Goal: Information Seeking & Learning: Check status

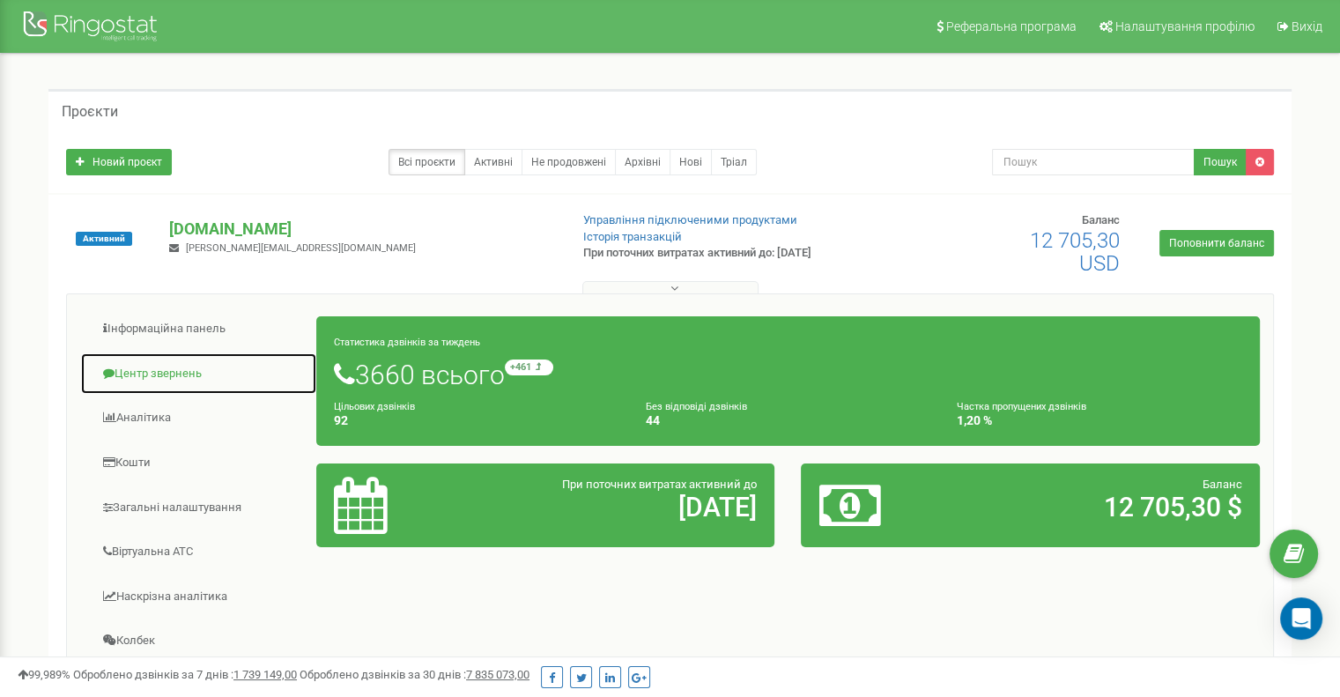
click at [188, 375] on link "Центр звернень" at bounding box center [198, 373] width 237 height 43
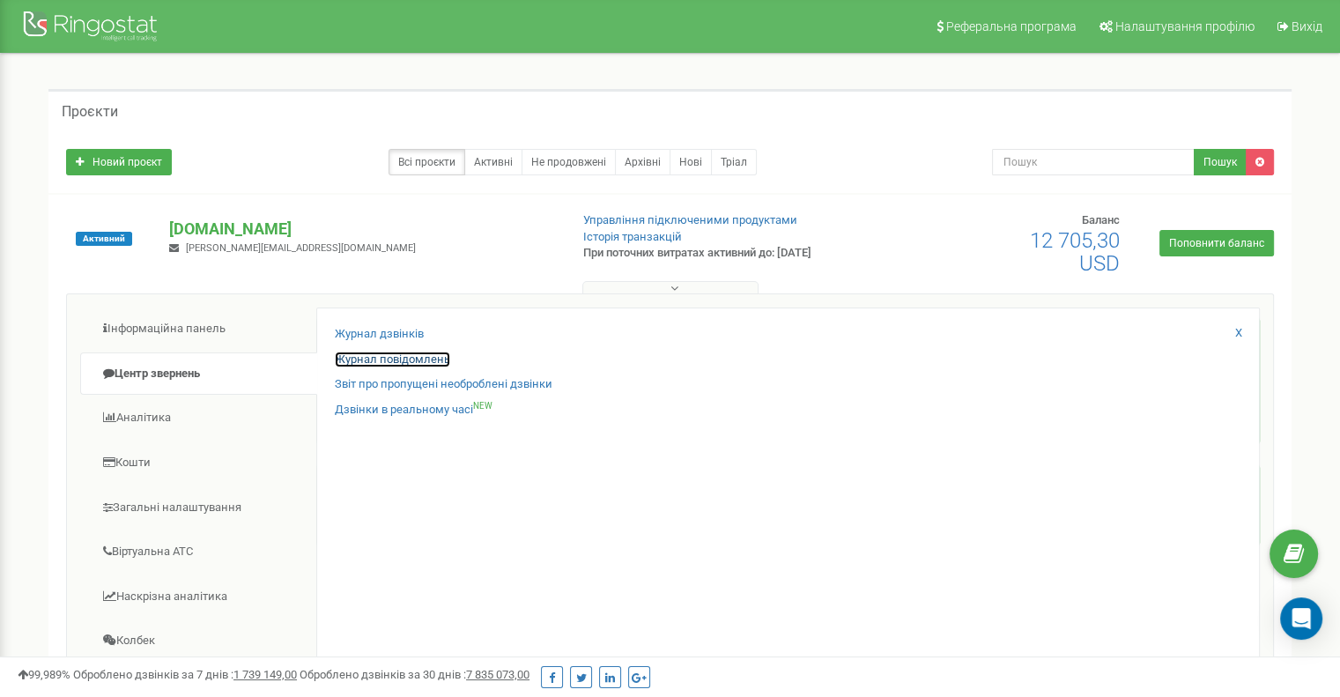
click at [386, 365] on link "Журнал повідомлень" at bounding box center [392, 359] width 115 height 17
click at [361, 355] on link "Журнал повідомлень" at bounding box center [392, 359] width 115 height 17
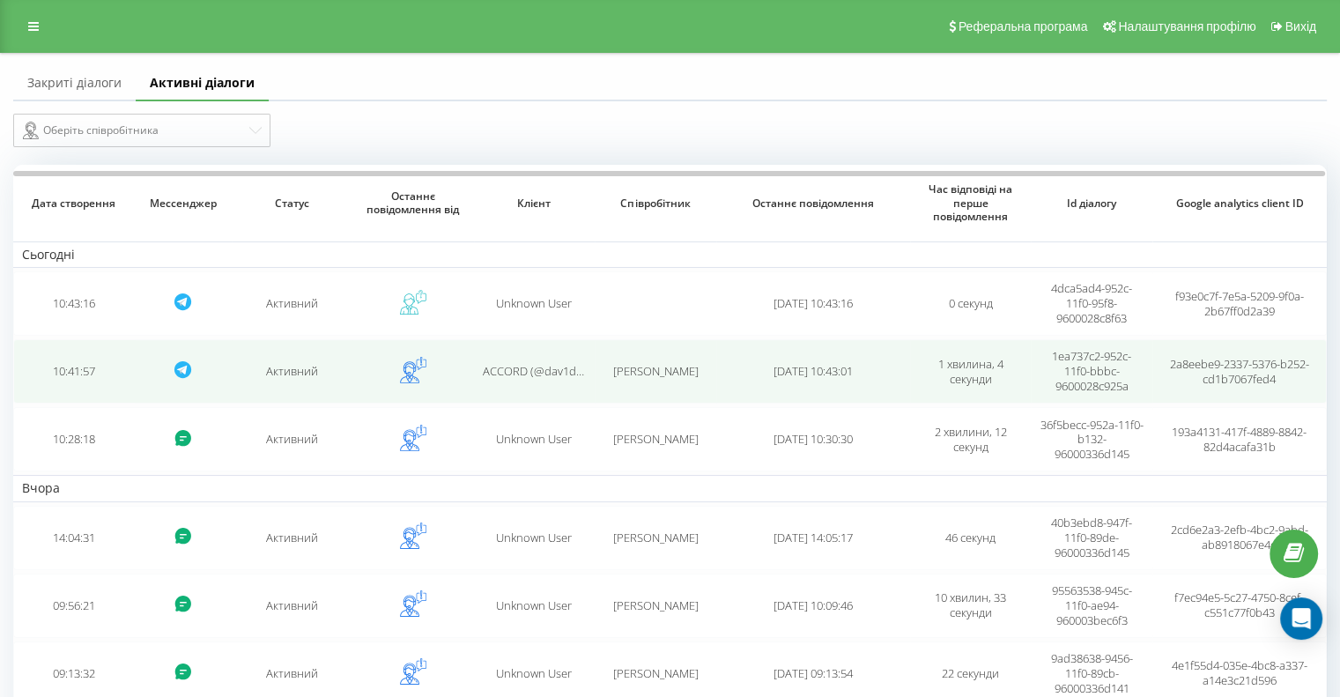
click at [557, 375] on span "ACCORD (@dav1d_dave)" at bounding box center [546, 371] width 126 height 16
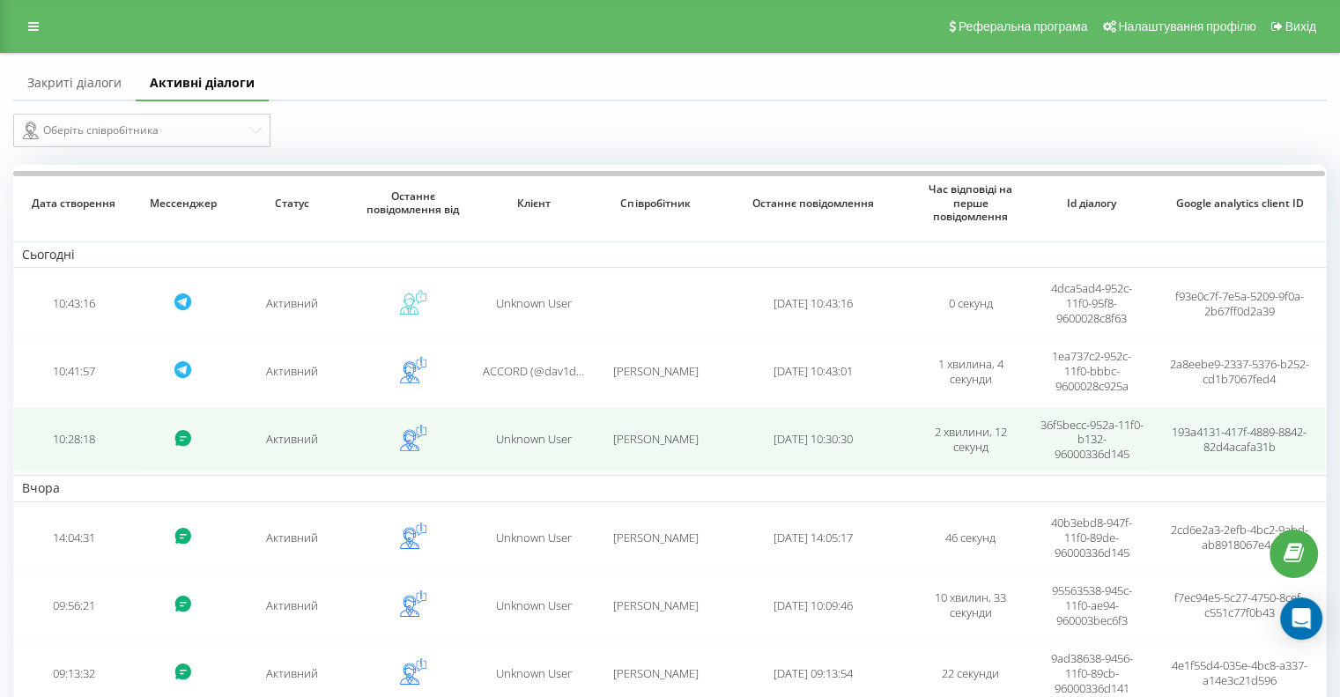
click at [639, 445] on span "Любомир ШМІЛКА" at bounding box center [654, 439] width 85 height 16
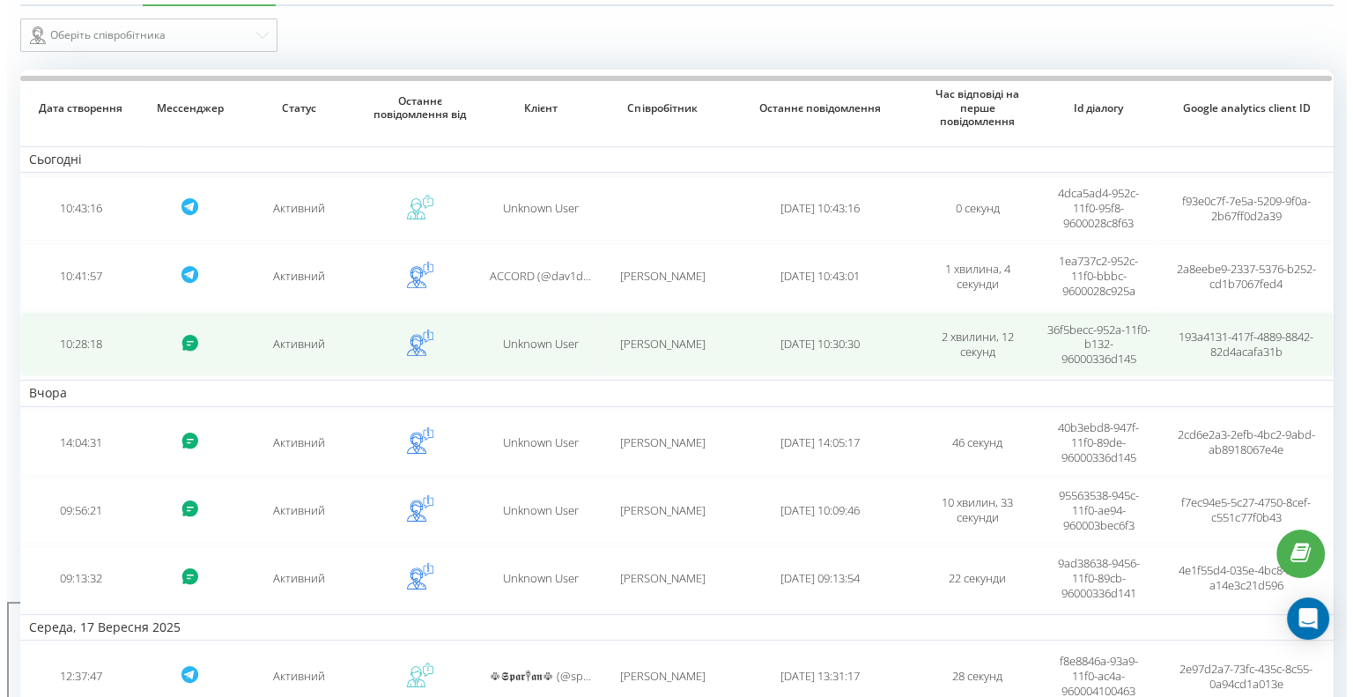
scroll to position [102, 0]
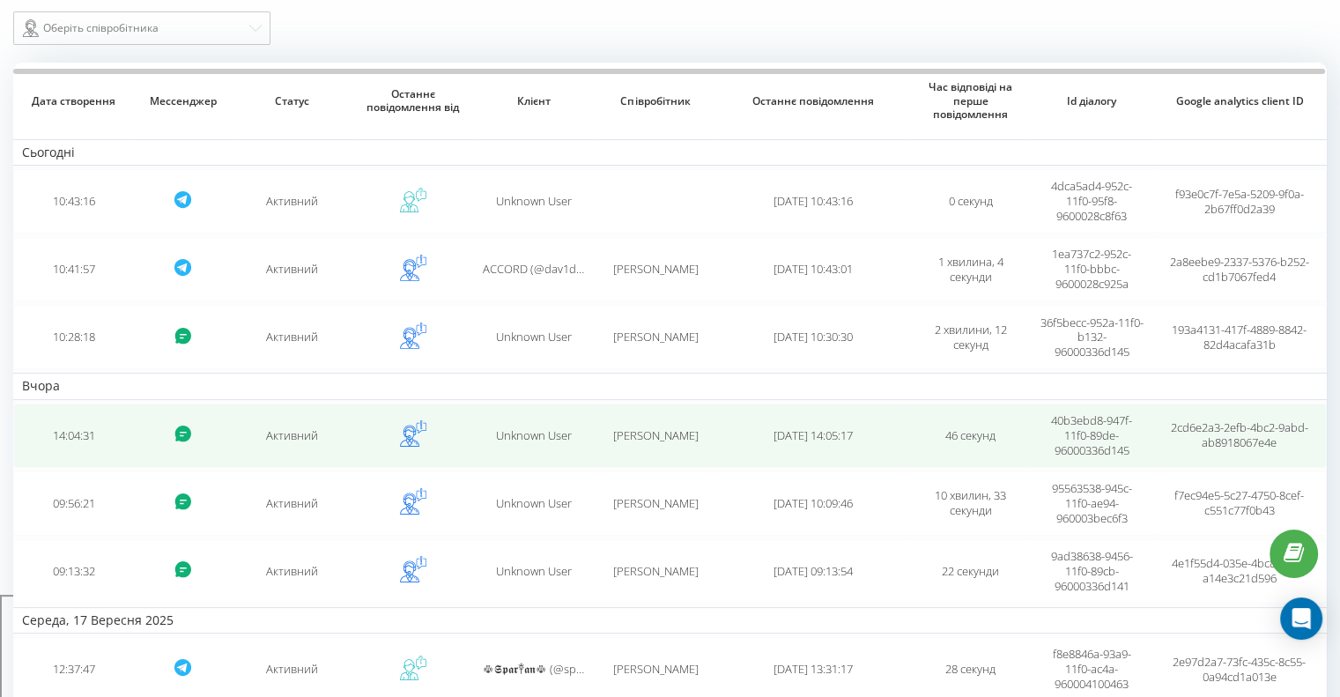
click at [576, 438] on div "Unknown User" at bounding box center [534, 435] width 103 height 15
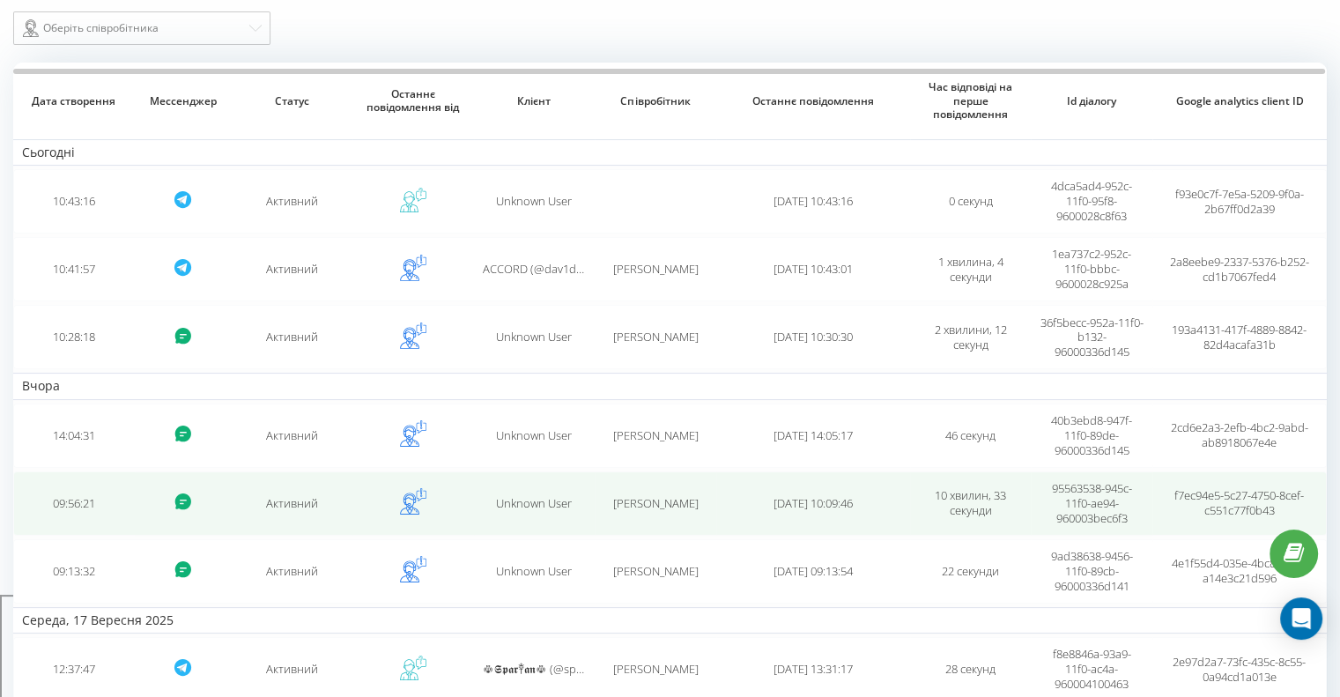
click at [665, 502] on span "Валерій МИХАЛЬКЕВИЧ" at bounding box center [654, 503] width 85 height 16
click at [683, 495] on span "Валерій МИХАЛЬКЕВИЧ" at bounding box center [654, 503] width 85 height 16
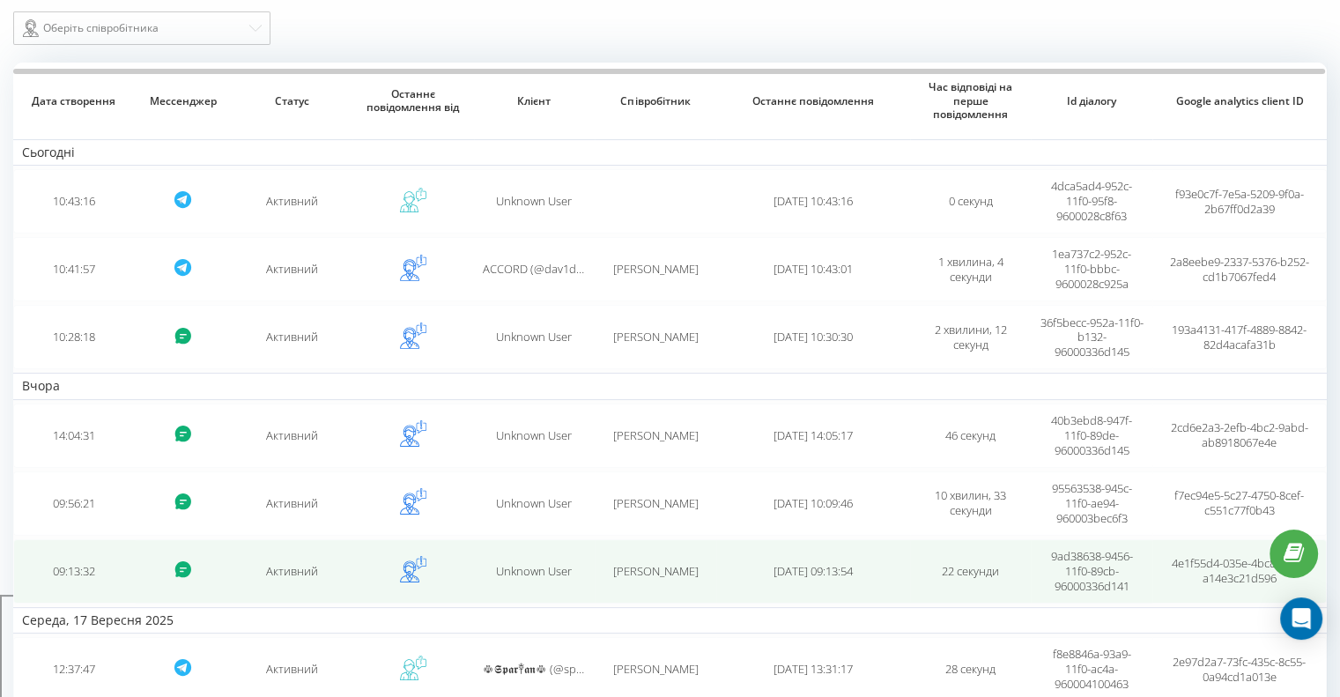
click at [620, 559] on td "Андрій РЕВУЦЬКИЙ" at bounding box center [656, 571] width 122 height 64
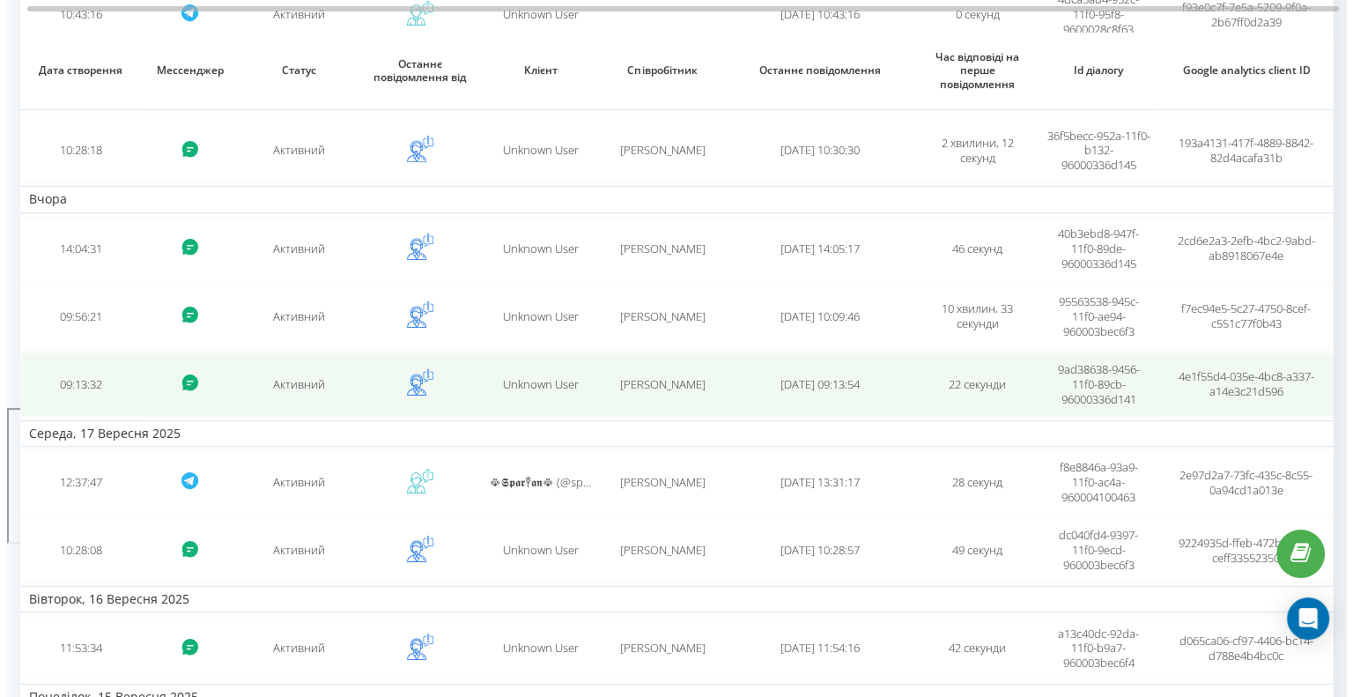
scroll to position [335, 0]
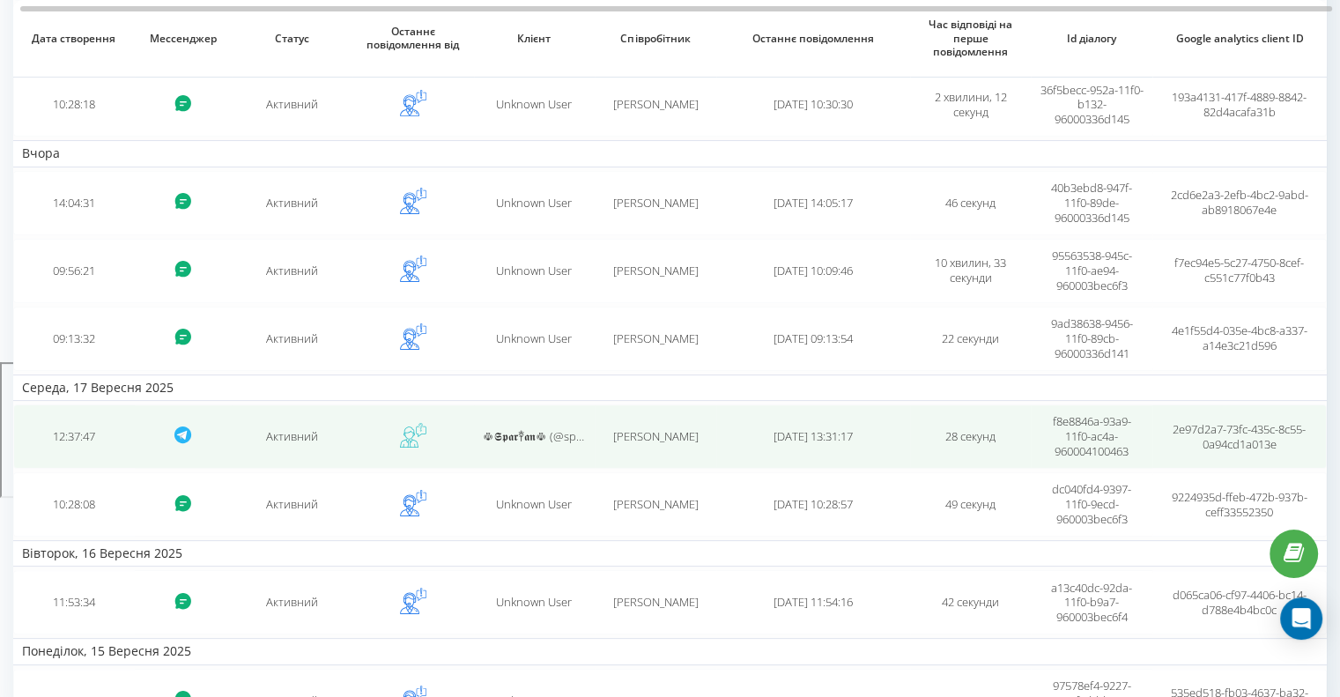
click at [553, 440] on td "☫𝕾𝖕𝖆𝖗༒𝖆𝖓☫ (@sparttan_UA)" at bounding box center [535, 436] width 122 height 64
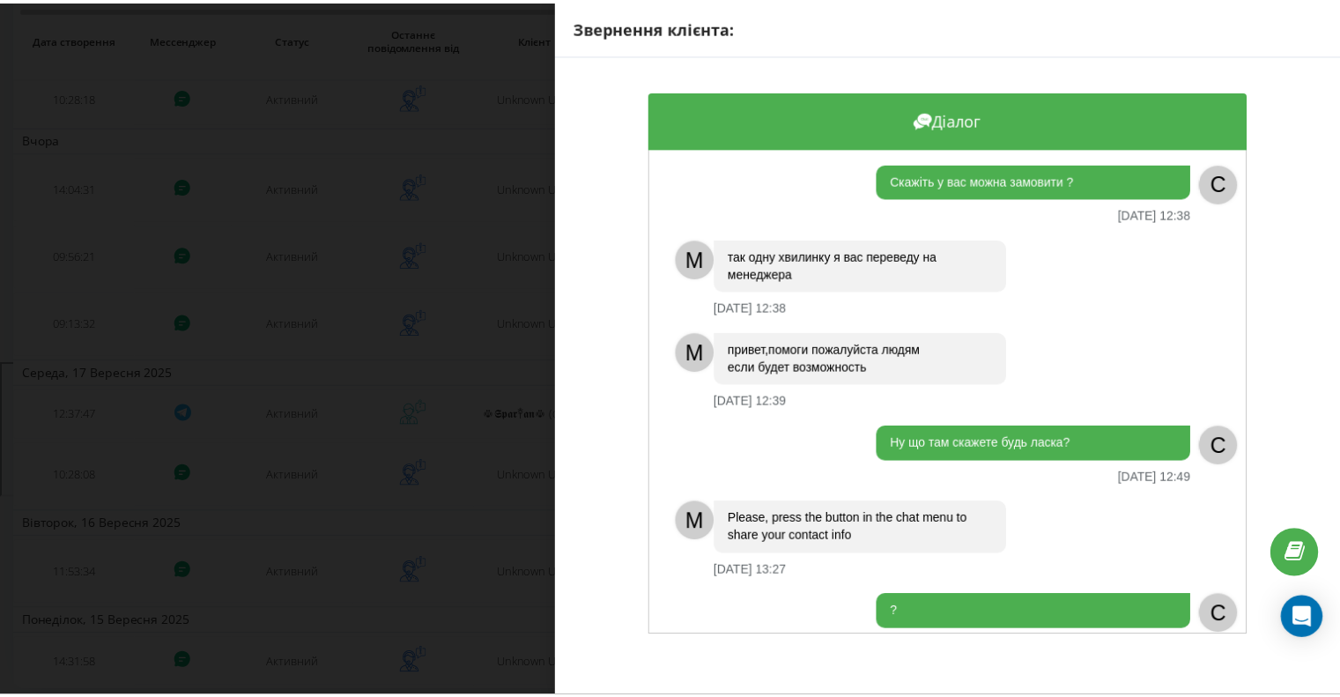
scroll to position [486, 0]
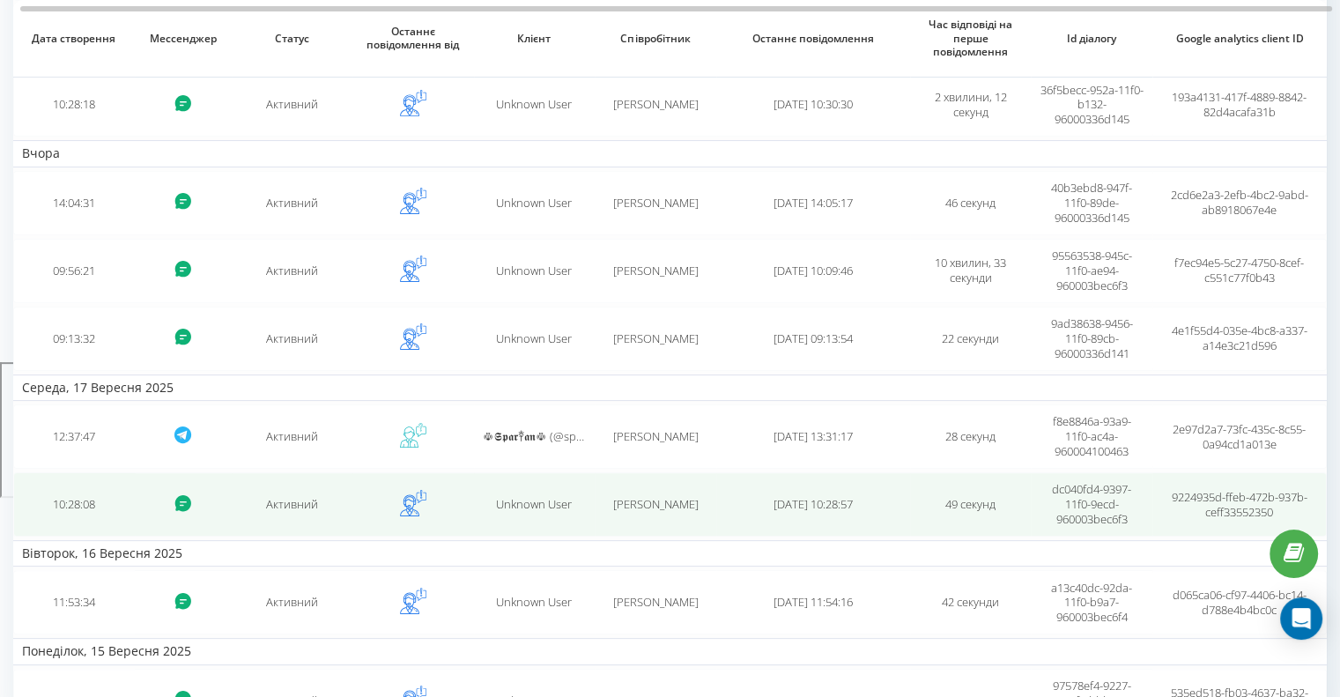
click at [744, 506] on td "2025-09-17 10:28:57" at bounding box center [813, 504] width 194 height 64
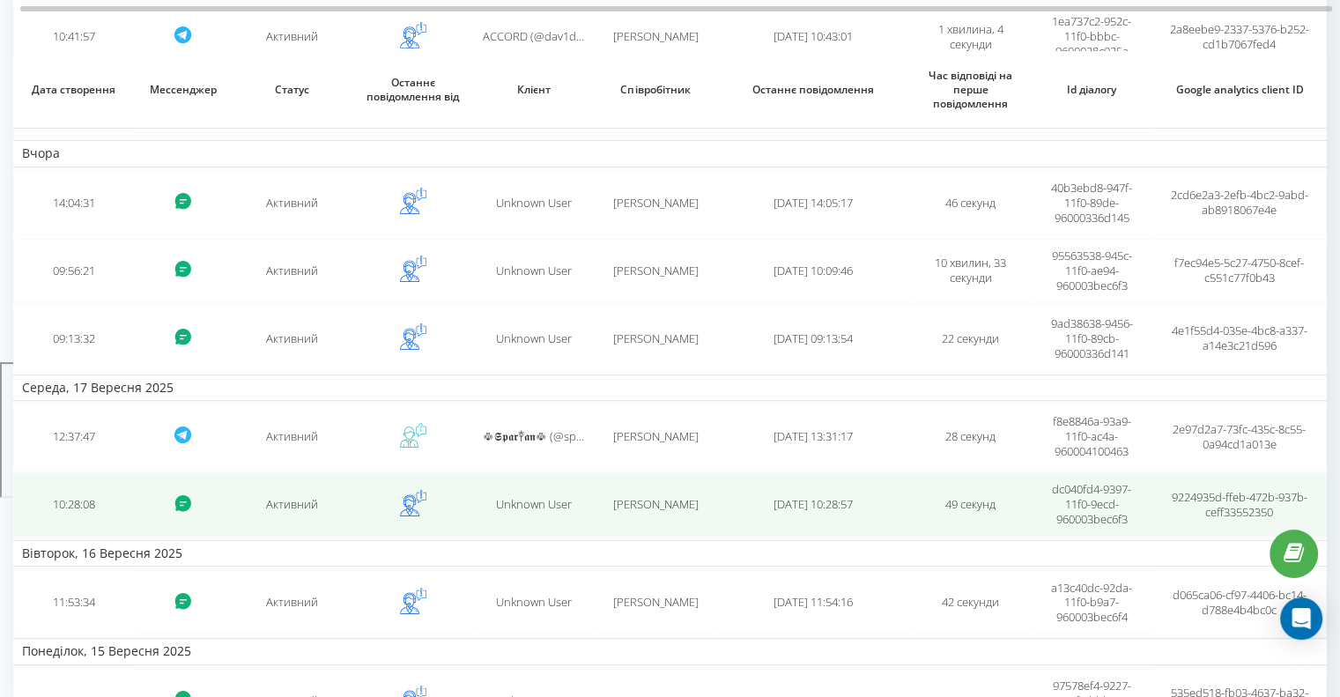
scroll to position [430, 0]
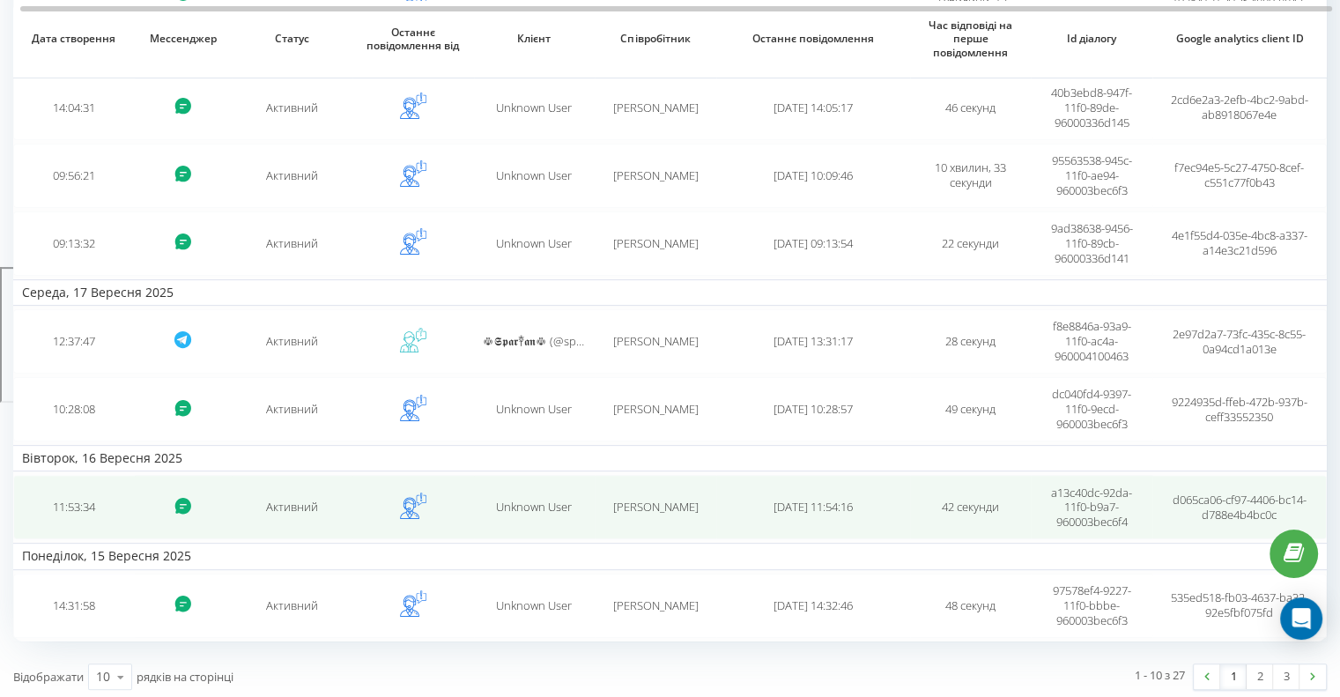
click at [662, 485] on td "Артур ВЄЛЄВ" at bounding box center [656, 507] width 122 height 64
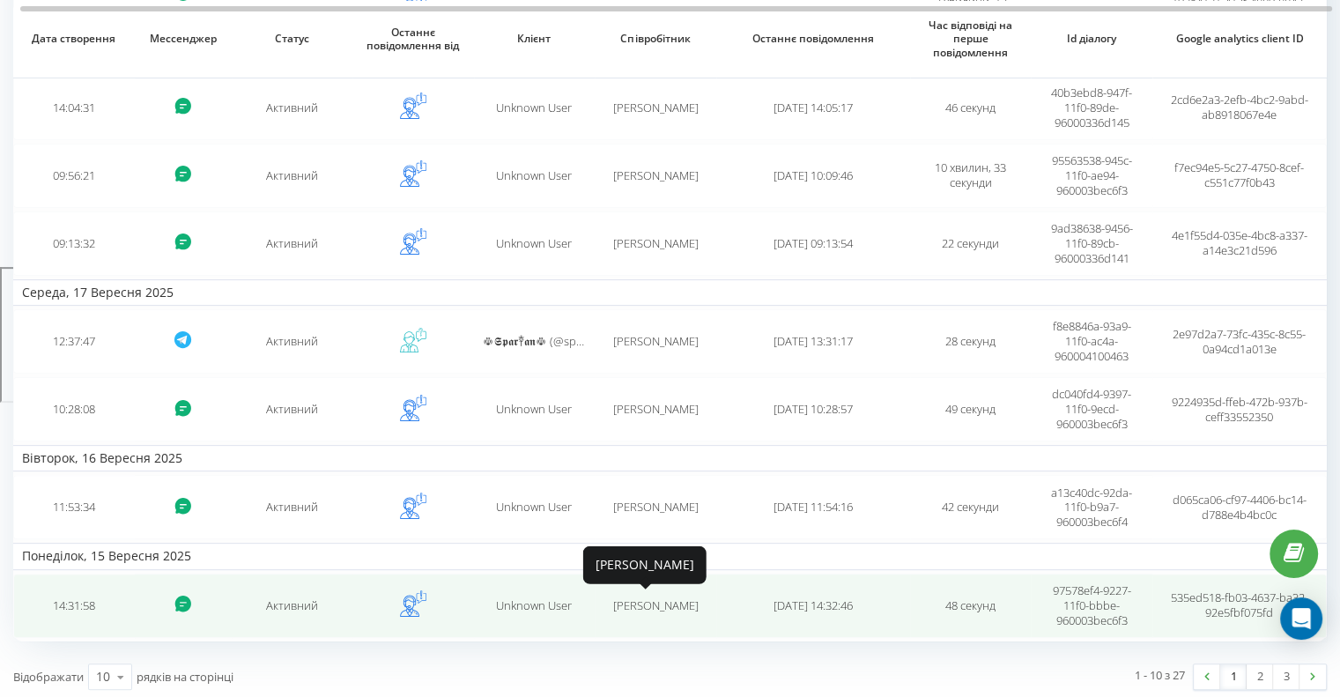
click at [636, 606] on span "Євгеній ВАСИЛЬКІВСЬКИЙ" at bounding box center [654, 605] width 85 height 16
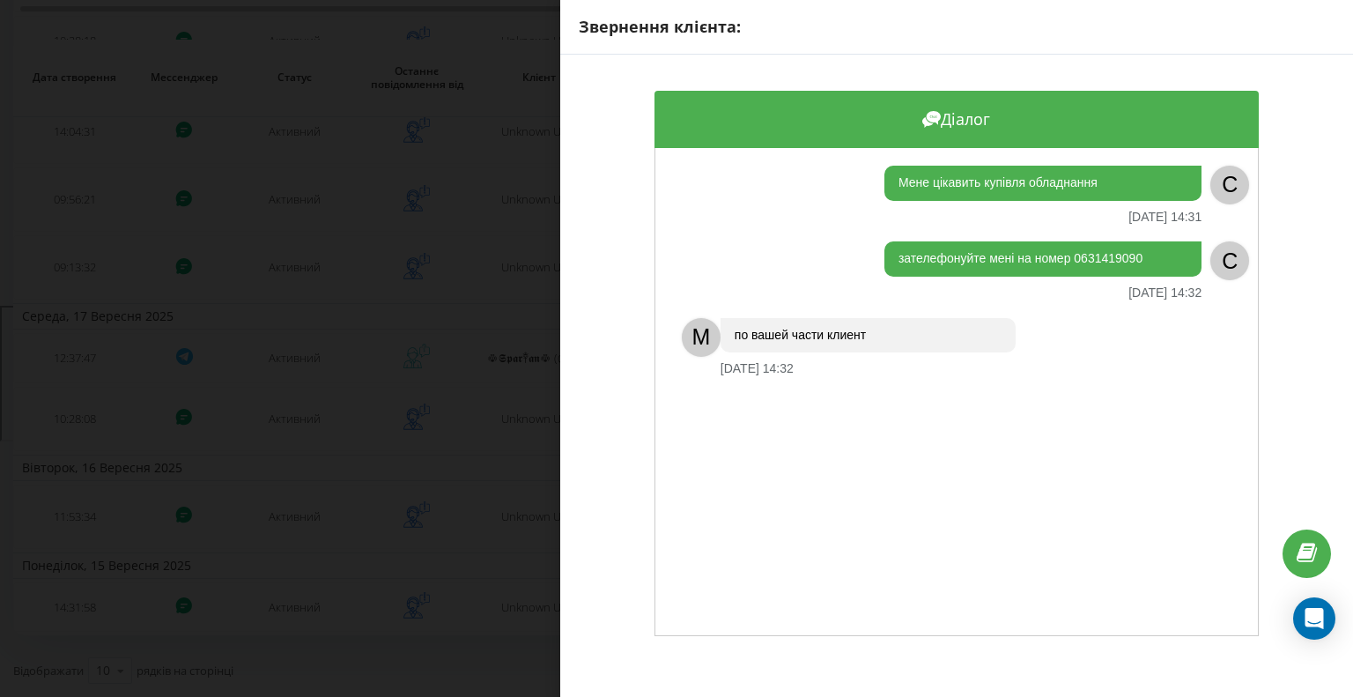
click at [426, 340] on div "Звернення клієнта: Діалог Мене цікавить купівля обладнання 15.09.2025 14:31 C з…" at bounding box center [676, 348] width 1353 height 697
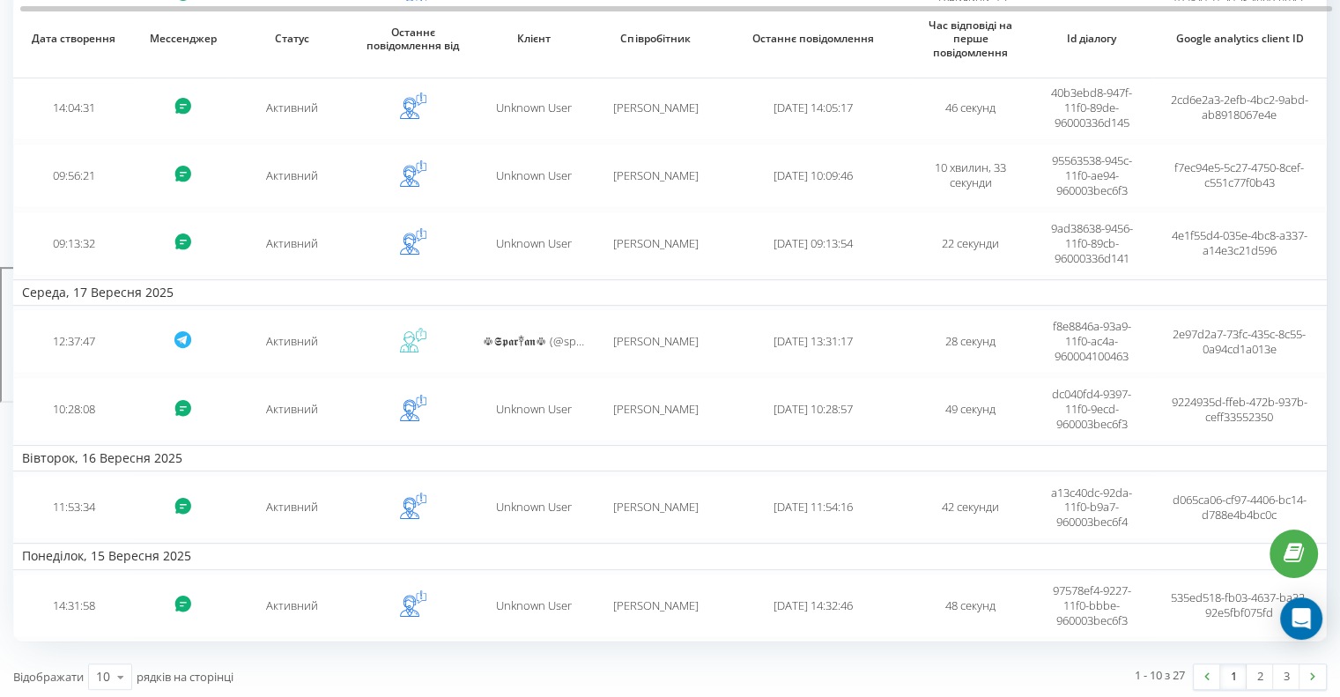
scroll to position [423, 0]
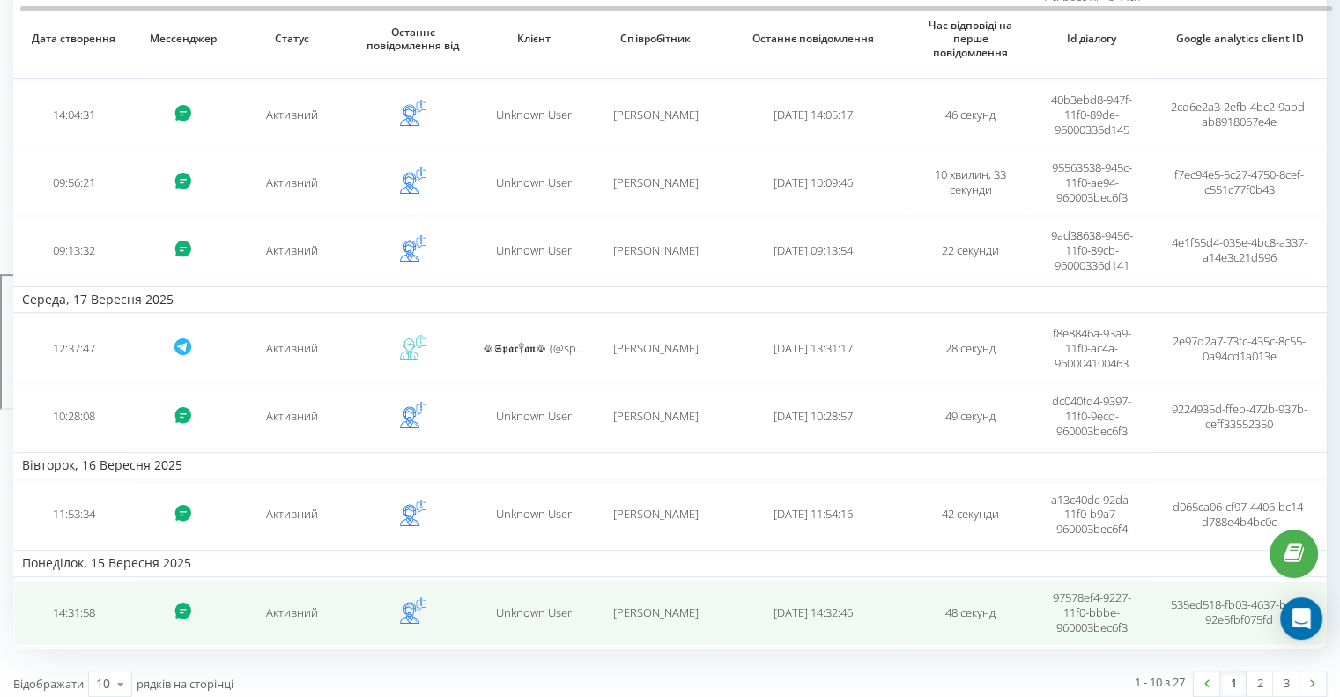
click at [520, 610] on span "Unknown User" at bounding box center [534, 612] width 76 height 16
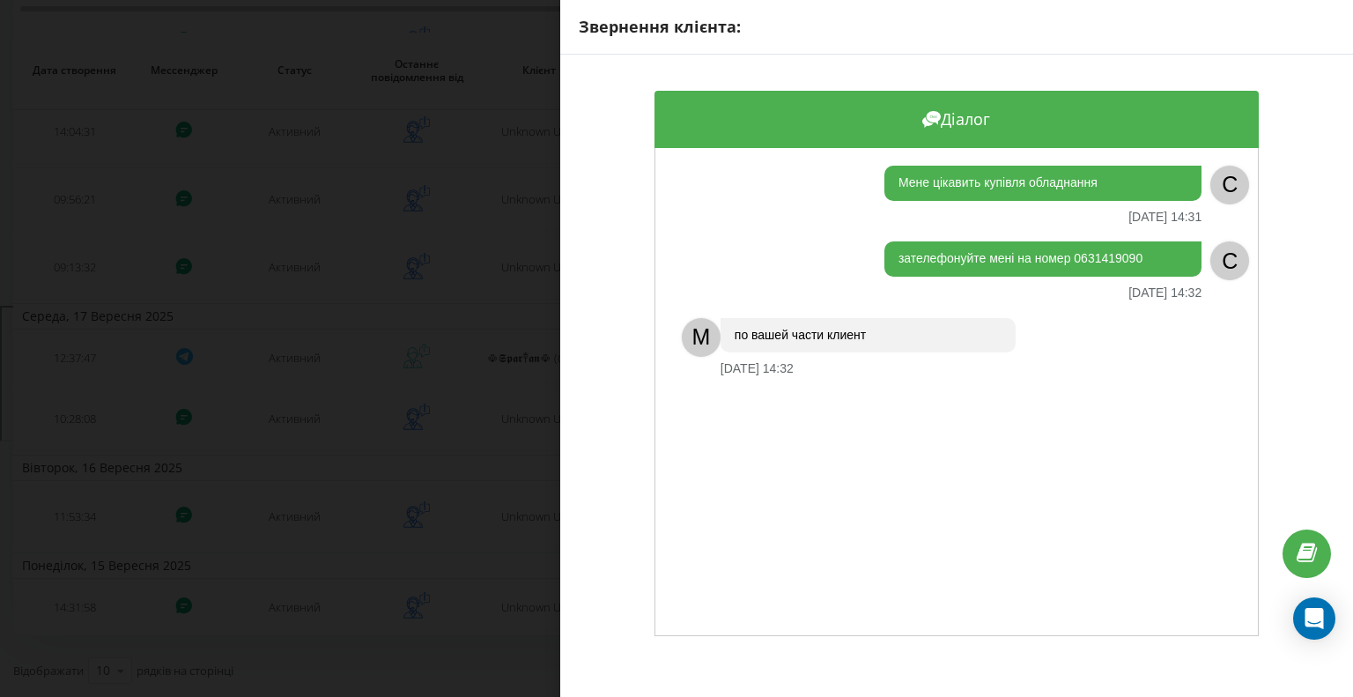
click at [455, 327] on div "Звернення клієнта: Діалог Мене цікавить купівля обладнання 15.09.2025 14:31 C з…" at bounding box center [676, 348] width 1353 height 697
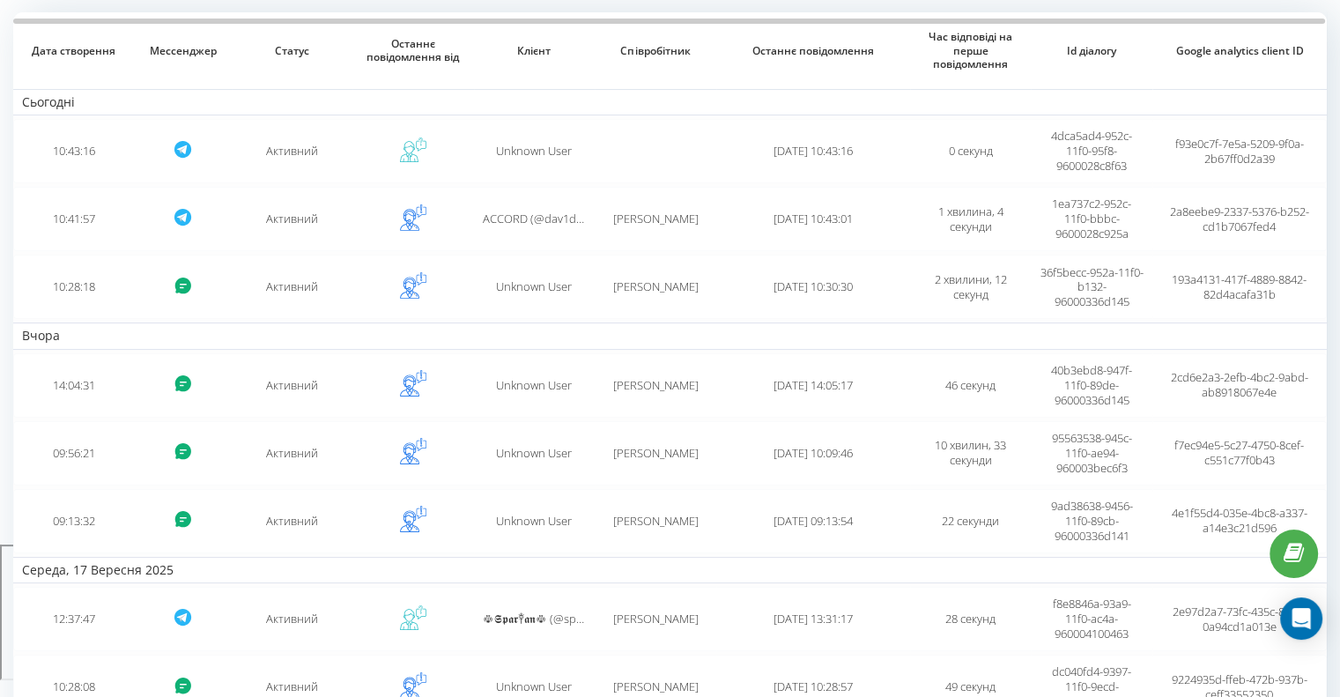
scroll to position [0, 0]
